Goal: Obtain resource: Download file/media

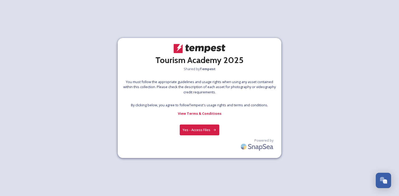
click at [203, 129] on button "Yes - Access Files" at bounding box center [200, 130] width 40 height 11
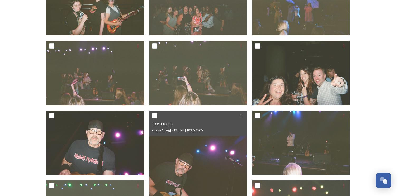
scroll to position [198, 0]
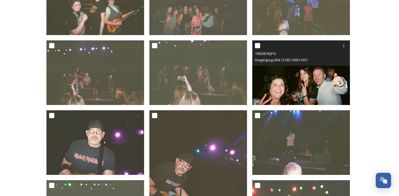
click at [290, 72] on img at bounding box center [302, 72] width 98 height 65
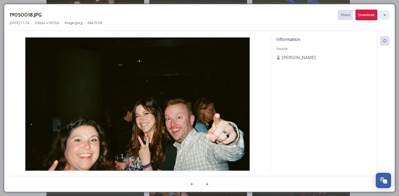
click at [386, 15] on icon at bounding box center [385, 15] width 4 height 4
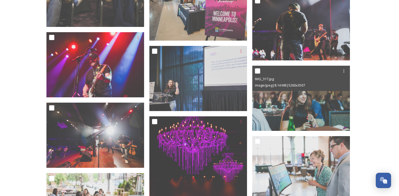
scroll to position [3736, 0]
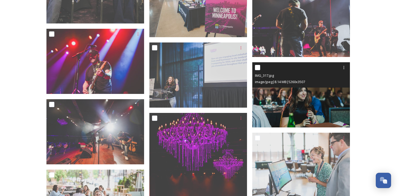
click at [313, 104] on img at bounding box center [302, 94] width 98 height 65
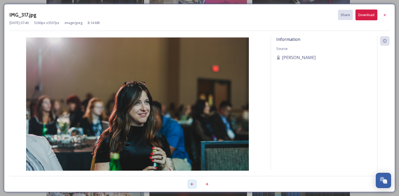
click at [194, 182] on div at bounding box center [193, 185] width 10 height 10
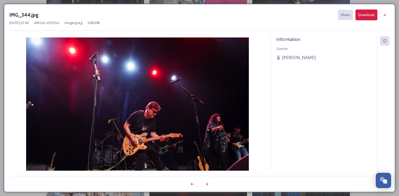
click at [214, 182] on div at bounding box center [295, 185] width 190 height 10
click at [208, 186] on icon at bounding box center [207, 184] width 4 height 4
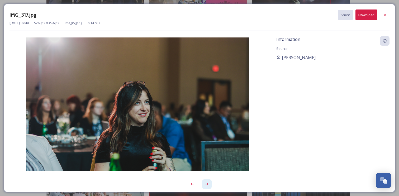
click at [208, 186] on icon at bounding box center [207, 184] width 4 height 4
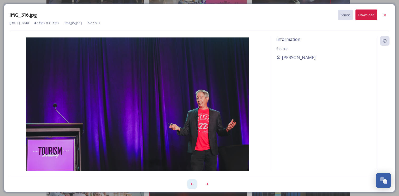
click at [191, 185] on icon at bounding box center [192, 184] width 3 height 3
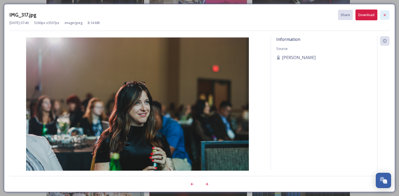
click at [387, 14] on div at bounding box center [385, 15] width 10 height 10
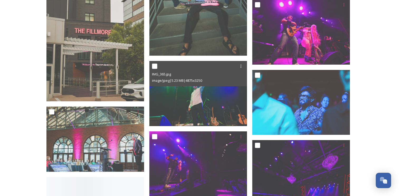
scroll to position [4237, 0]
